Goal: Information Seeking & Learning: Learn about a topic

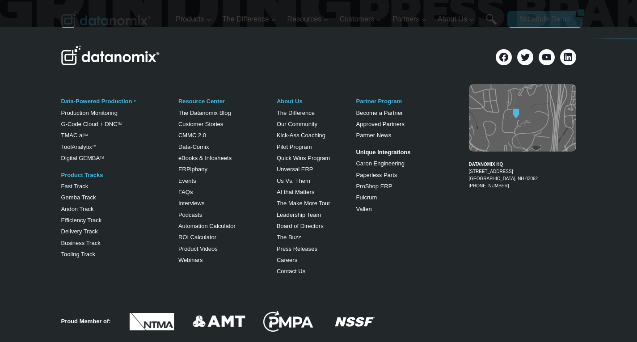
scroll to position [567, 0]
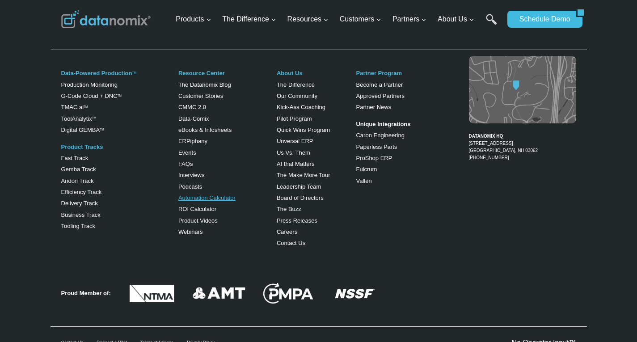
click at [190, 199] on link "Automation Calculator" at bounding box center [206, 198] width 57 height 7
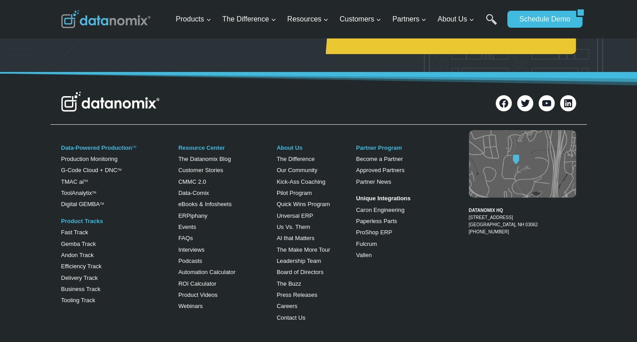
scroll to position [388, 0]
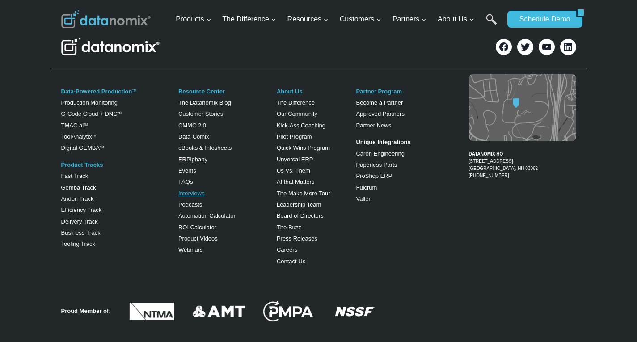
click at [193, 191] on link "Interviews" at bounding box center [191, 193] width 26 height 7
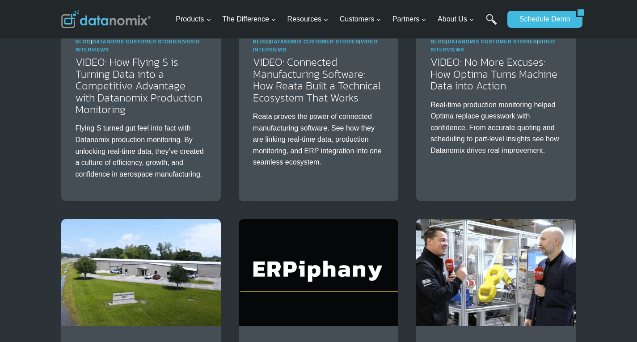
scroll to position [268, 0]
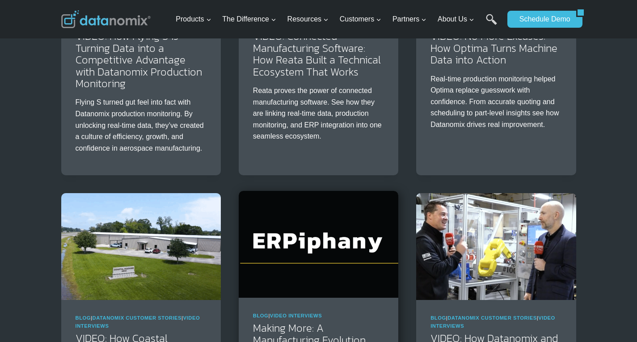
click at [295, 224] on img at bounding box center [319, 244] width 160 height 106
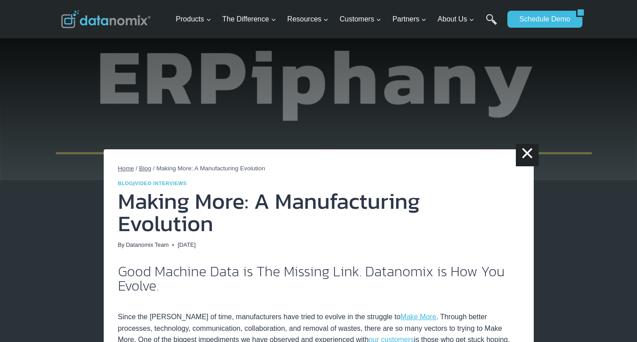
click at [142, 168] on span "Blog" at bounding box center [145, 168] width 12 height 7
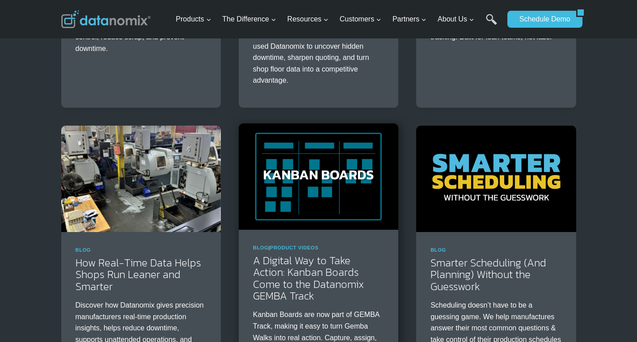
scroll to position [1282, 0]
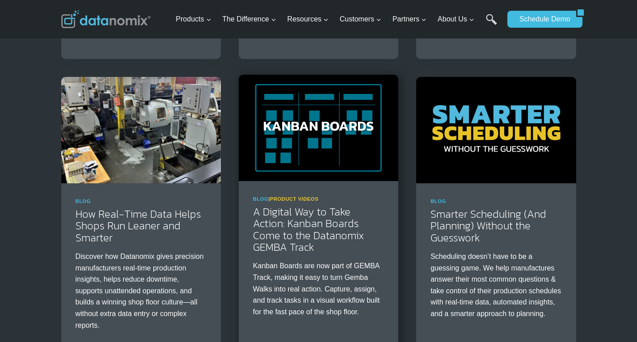
click at [304, 197] on link "Product Videos" at bounding box center [294, 198] width 49 height 5
